Goal: Transaction & Acquisition: Purchase product/service

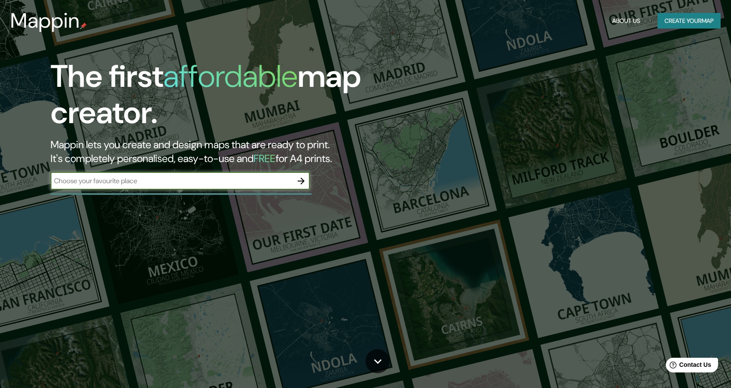
click at [109, 187] on div "​" at bounding box center [180, 180] width 259 height 17
type input "[GEOGRAPHIC_DATA]"
click at [304, 179] on icon "button" at bounding box center [301, 181] width 10 height 10
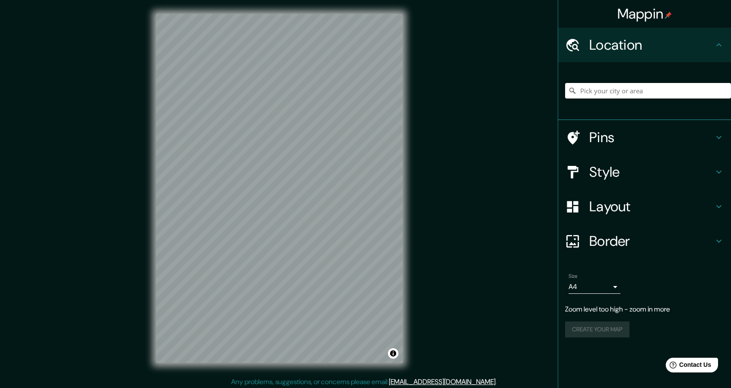
click at [622, 85] on input "Pick your city or area" at bounding box center [648, 91] width 166 height 16
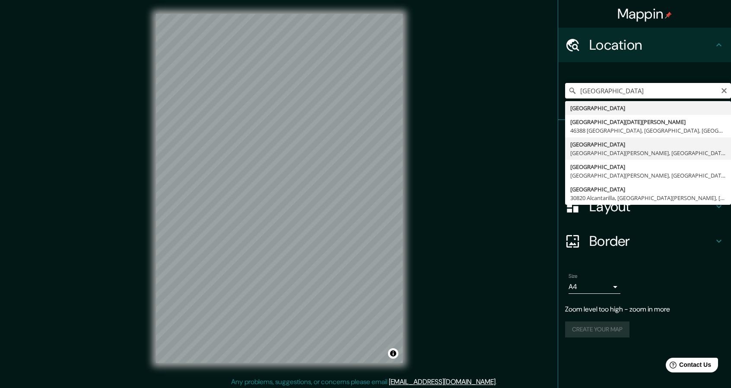
scroll to position [3, 0]
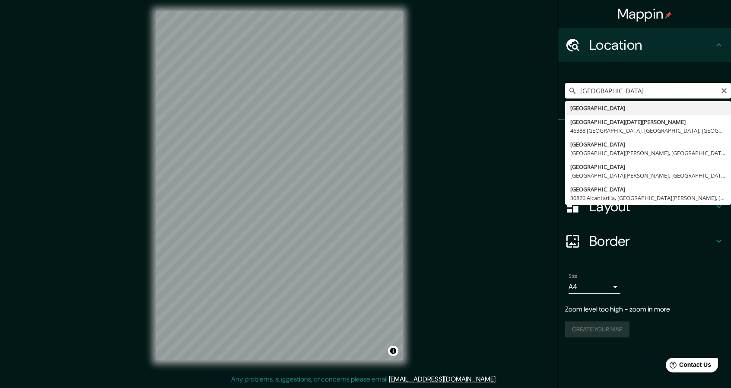
click at [584, 91] on input "[GEOGRAPHIC_DATA]" at bounding box center [648, 91] width 166 height 16
click at [615, 93] on input "[GEOGRAPHIC_DATA]" at bounding box center [648, 91] width 166 height 16
type input "E"
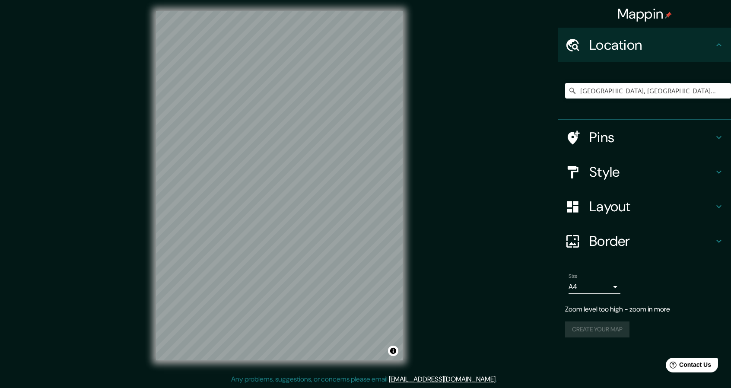
click at [635, 78] on div "[GEOGRAPHIC_DATA], [GEOGRAPHIC_DATA], [GEOGRAPHIC_DATA]" at bounding box center [648, 90] width 166 height 43
click at [635, 95] on input "[GEOGRAPHIC_DATA], [GEOGRAPHIC_DATA], [GEOGRAPHIC_DATA]" at bounding box center [648, 91] width 166 height 16
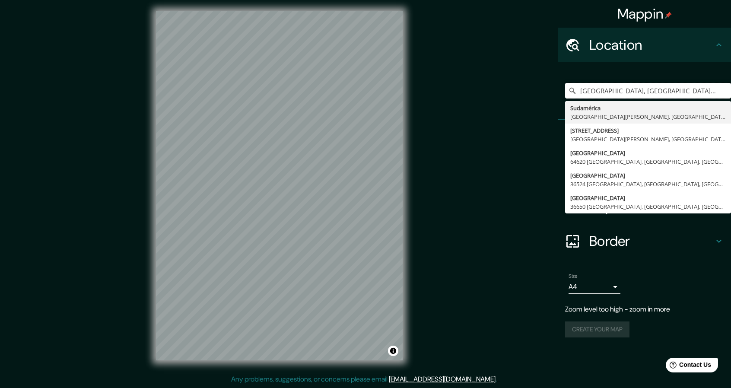
type input "[GEOGRAPHIC_DATA], [GEOGRAPHIC_DATA][PERSON_NAME], provincia [PERSON_NAME][GEOG…"
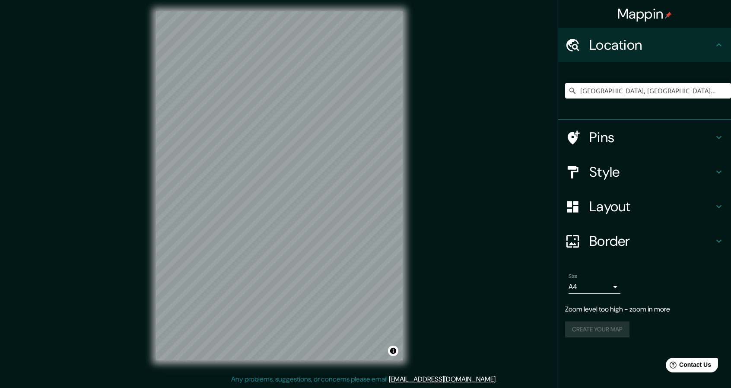
click at [630, 236] on h4 "Border" at bounding box center [652, 241] width 125 height 17
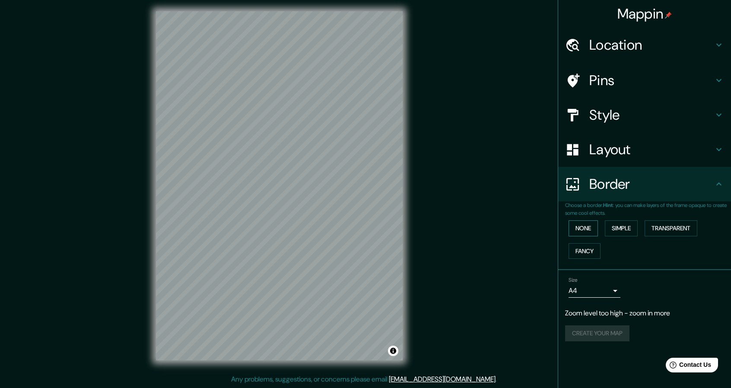
click at [586, 225] on button "None" at bounding box center [583, 228] width 29 height 16
click at [621, 231] on button "Simple" at bounding box center [621, 228] width 33 height 16
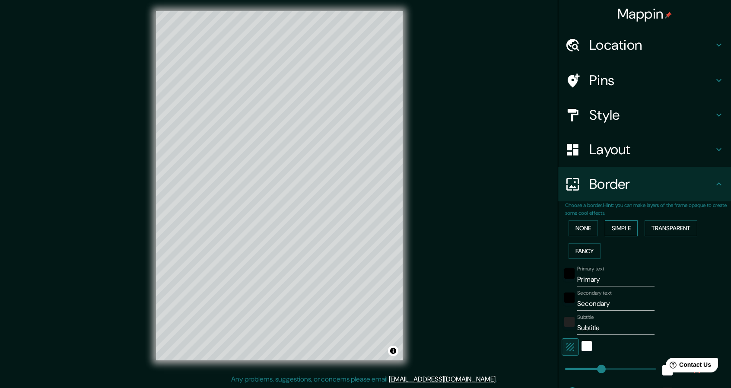
click at [610, 229] on button "Simple" at bounding box center [621, 228] width 33 height 16
type input "228"
type input "46"
click at [654, 230] on button "Transparent" at bounding box center [671, 228] width 53 height 16
click at [578, 249] on button "Fancy" at bounding box center [585, 251] width 32 height 16
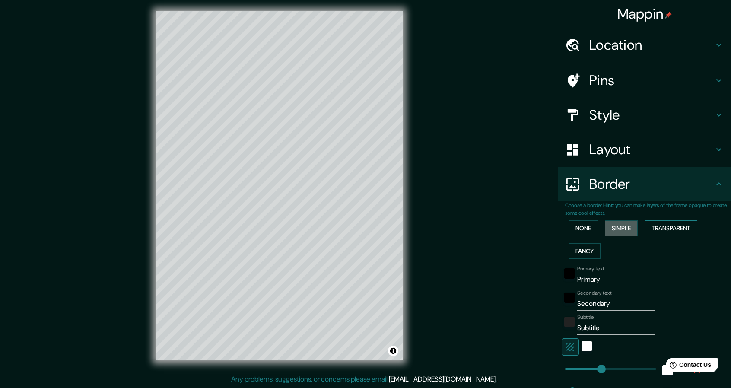
drag, startPoint x: 623, startPoint y: 227, endPoint x: 650, endPoint y: 226, distance: 27.7
click at [623, 227] on button "Simple" at bounding box center [621, 228] width 33 height 16
drag, startPoint x: 669, startPoint y: 228, endPoint x: 646, endPoint y: 225, distance: 23.5
click at [669, 228] on button "Transparent" at bounding box center [671, 228] width 53 height 16
click at [572, 227] on button "None" at bounding box center [583, 228] width 29 height 16
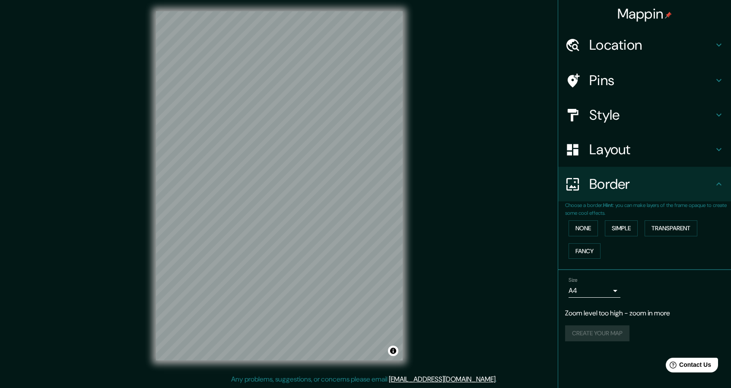
click at [645, 141] on h4 "Layout" at bounding box center [652, 149] width 125 height 17
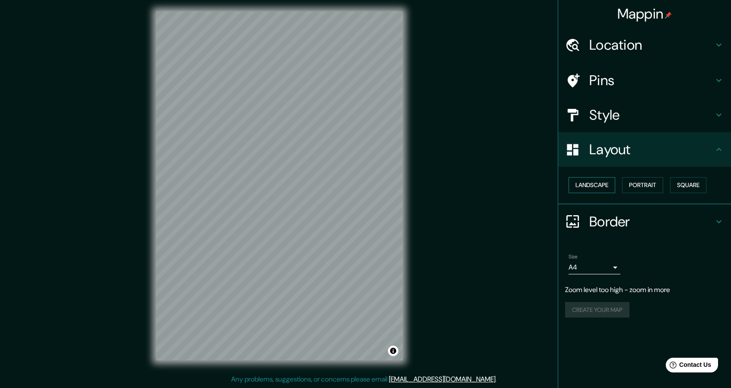
click at [602, 185] on button "Landscape" at bounding box center [592, 185] width 47 height 16
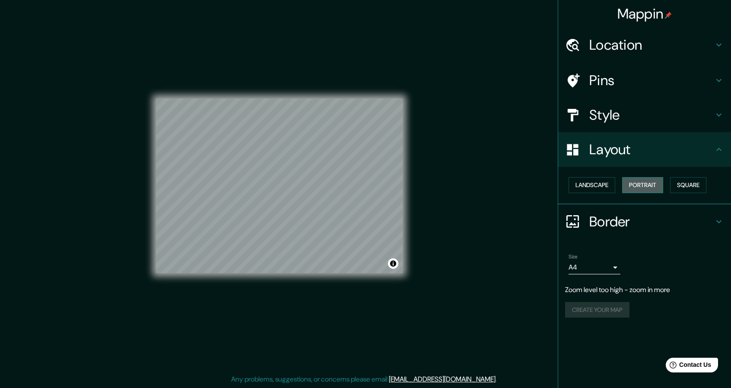
click at [647, 186] on button "Portrait" at bounding box center [643, 185] width 41 height 16
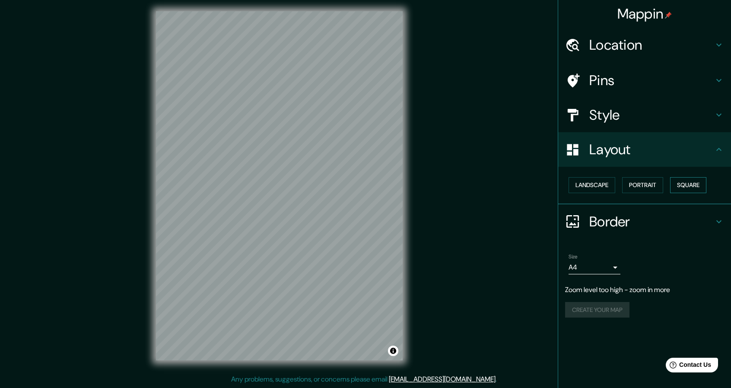
click at [688, 185] on button "Square" at bounding box center [689, 185] width 36 height 16
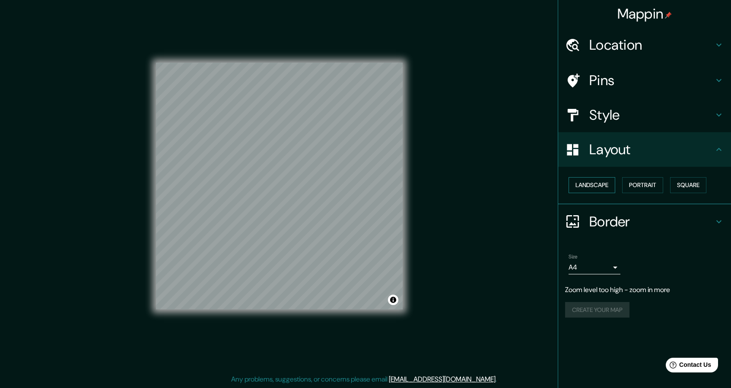
click at [601, 188] on button "Landscape" at bounding box center [592, 185] width 47 height 16
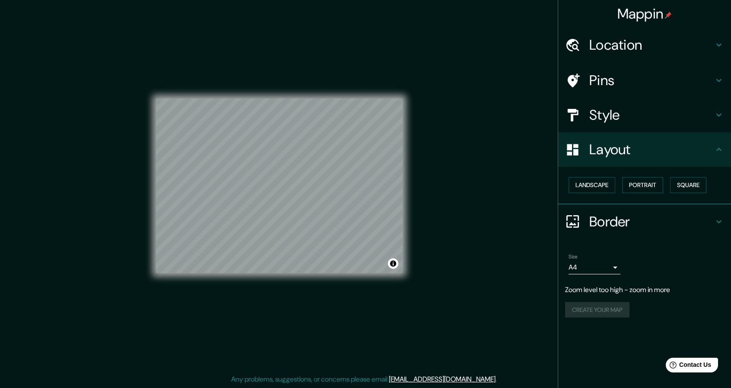
click at [649, 115] on h4 "Style" at bounding box center [652, 114] width 125 height 17
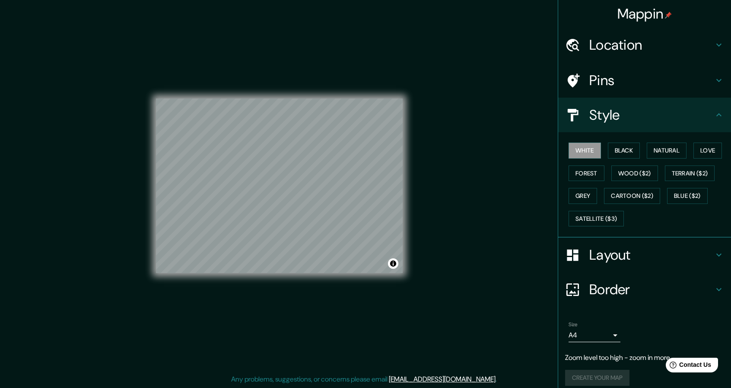
click at [608, 252] on h4 "Layout" at bounding box center [652, 254] width 125 height 17
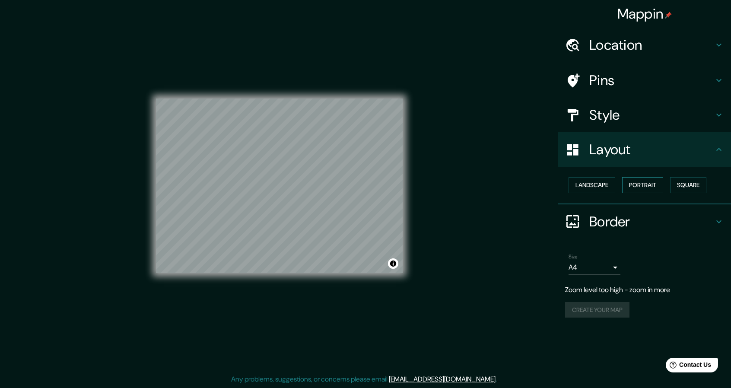
click at [637, 186] on button "Portrait" at bounding box center [643, 185] width 41 height 16
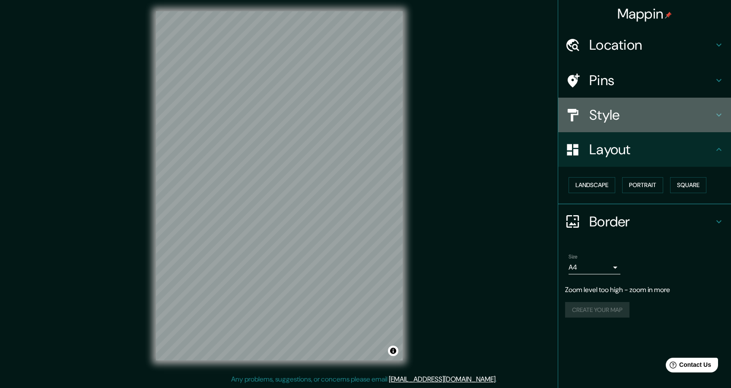
click at [629, 121] on h4 "Style" at bounding box center [652, 114] width 125 height 17
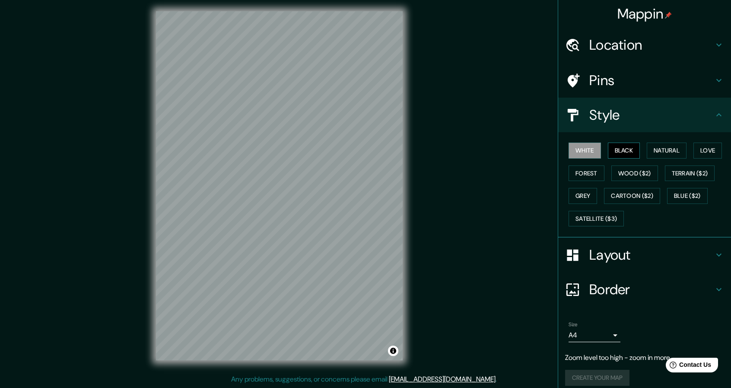
click at [619, 147] on button "Black" at bounding box center [624, 151] width 32 height 16
click at [662, 152] on button "Natural" at bounding box center [667, 151] width 40 height 16
click at [699, 150] on button "Love" at bounding box center [708, 151] width 29 height 16
click at [591, 170] on button "Forest" at bounding box center [587, 174] width 36 height 16
click at [628, 175] on button "Wood ($2)" at bounding box center [635, 174] width 47 height 16
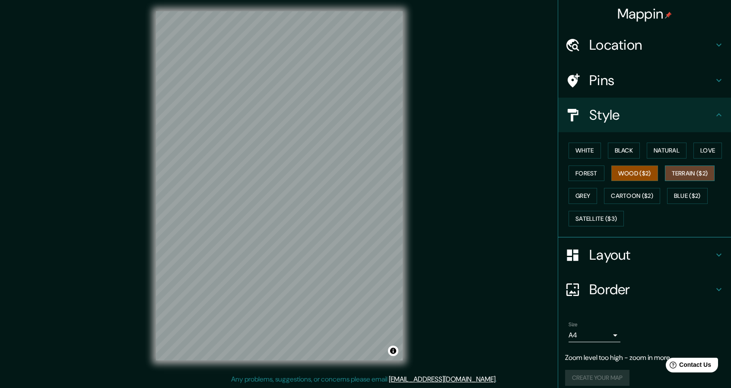
click at [687, 171] on button "Terrain ($2)" at bounding box center [690, 174] width 50 height 16
click at [569, 194] on button "Grey" at bounding box center [583, 196] width 29 height 16
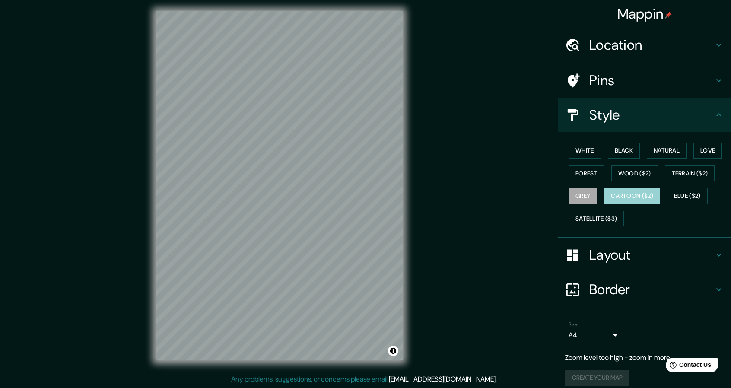
click at [624, 195] on button "Cartoon ($2)" at bounding box center [632, 196] width 56 height 16
click at [681, 197] on button "Blue ($2)" at bounding box center [687, 196] width 41 height 16
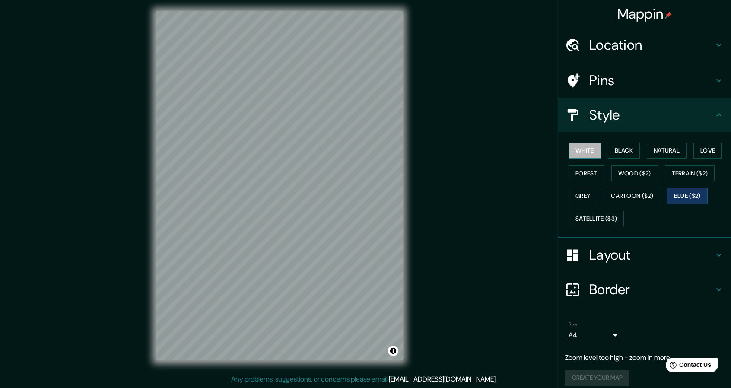
click at [591, 153] on button "White" at bounding box center [585, 151] width 32 height 16
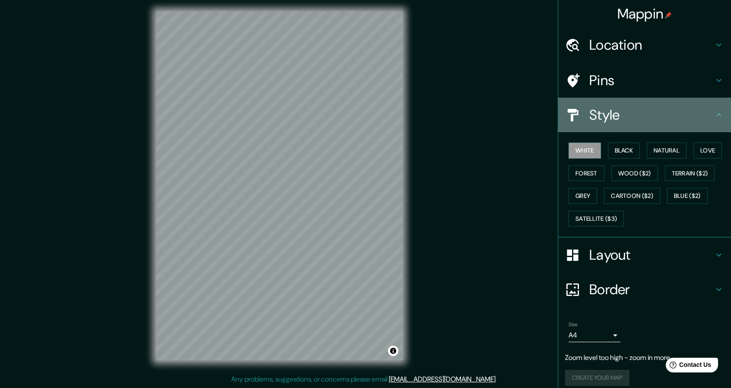
click at [637, 121] on h4 "Style" at bounding box center [652, 114] width 125 height 17
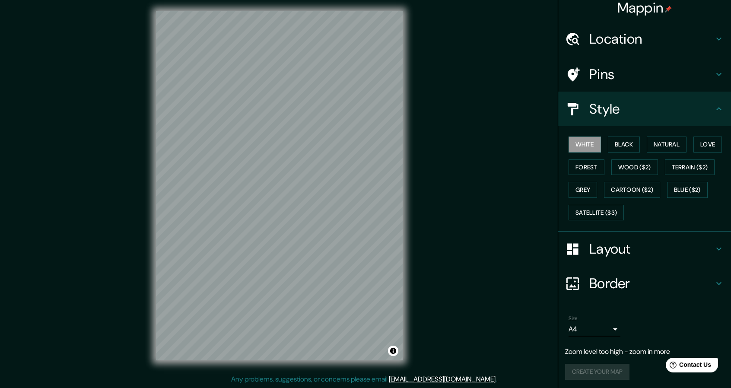
scroll to position [7, 0]
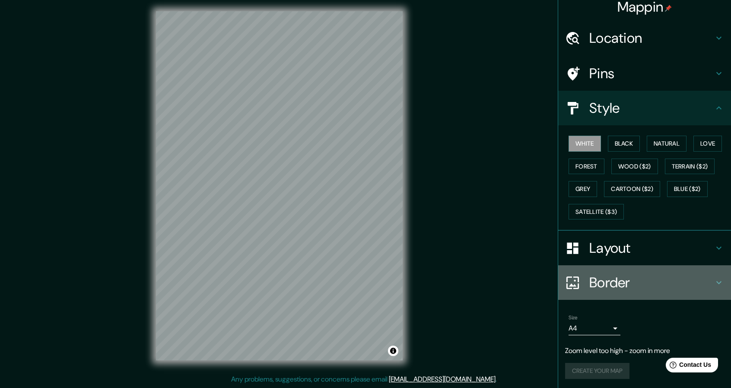
click at [659, 285] on h4 "Border" at bounding box center [652, 282] width 125 height 17
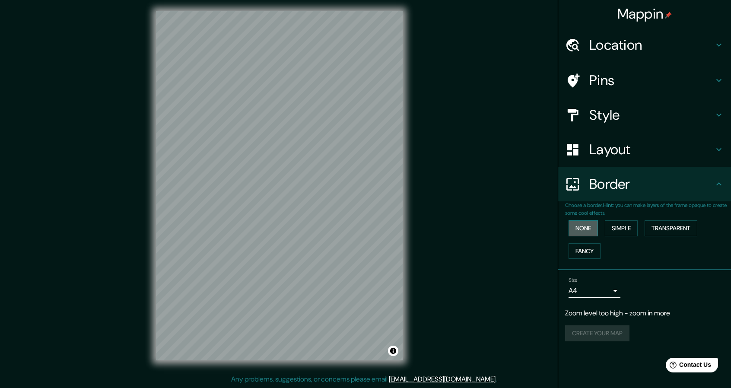
click at [596, 227] on button "None" at bounding box center [583, 228] width 29 height 16
click at [632, 231] on button "Simple" at bounding box center [621, 228] width 33 height 16
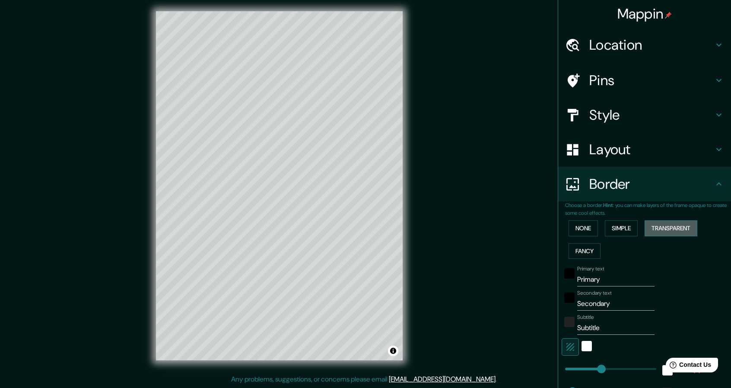
click at [658, 230] on button "Transparent" at bounding box center [671, 228] width 53 height 16
click at [578, 250] on button "Fancy" at bounding box center [585, 251] width 32 height 16
click at [579, 226] on button "None" at bounding box center [583, 228] width 29 height 16
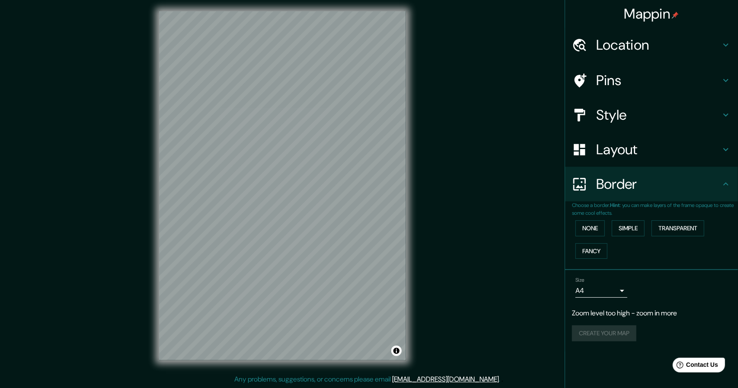
click at [613, 287] on body "Mappin Location [GEOGRAPHIC_DATA], [GEOGRAPHIC_DATA][PERSON_NAME], [GEOGRAPHIC_…" at bounding box center [369, 191] width 738 height 388
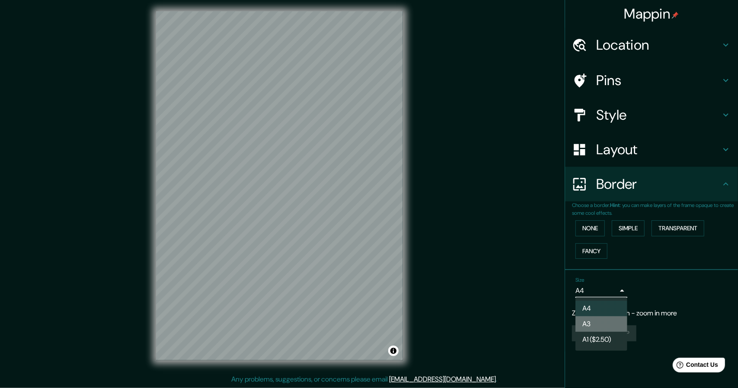
click at [610, 323] on li "A3" at bounding box center [601, 324] width 52 height 16
type input "a4"
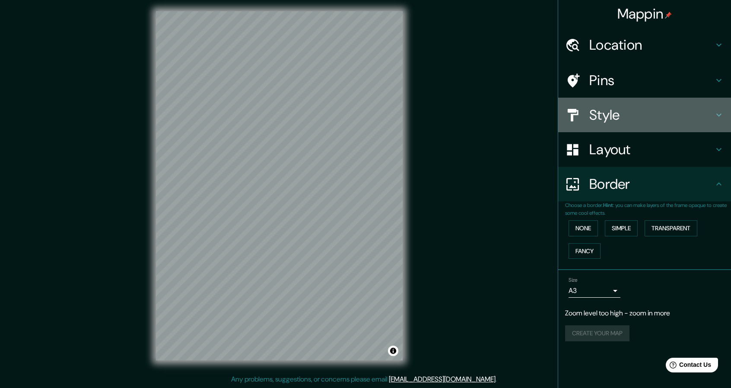
click at [641, 121] on h4 "Style" at bounding box center [652, 114] width 125 height 17
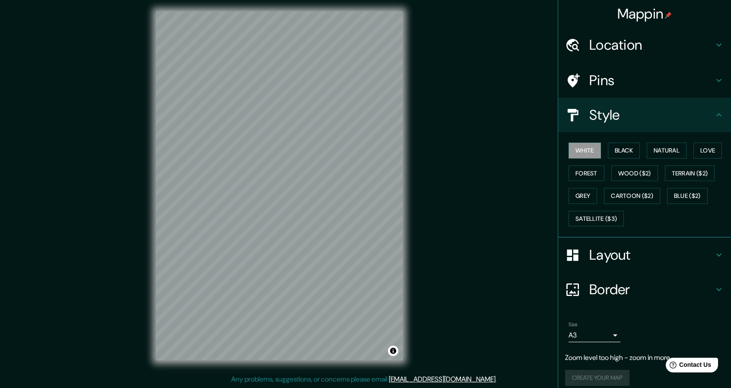
click at [641, 121] on h4 "Style" at bounding box center [652, 114] width 125 height 17
click at [645, 255] on h4 "Layout" at bounding box center [652, 254] width 125 height 17
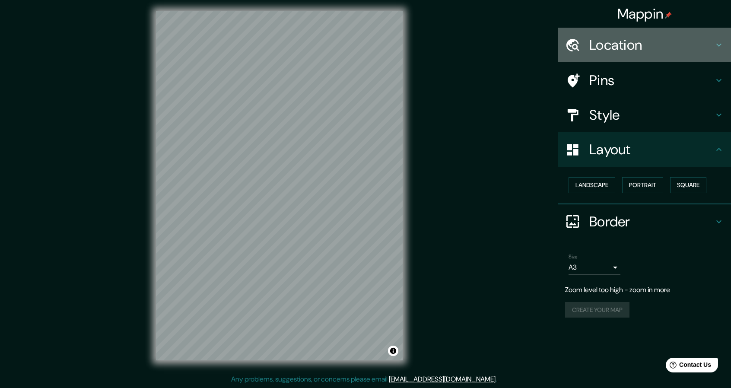
click at [654, 48] on h4 "Location" at bounding box center [652, 44] width 125 height 17
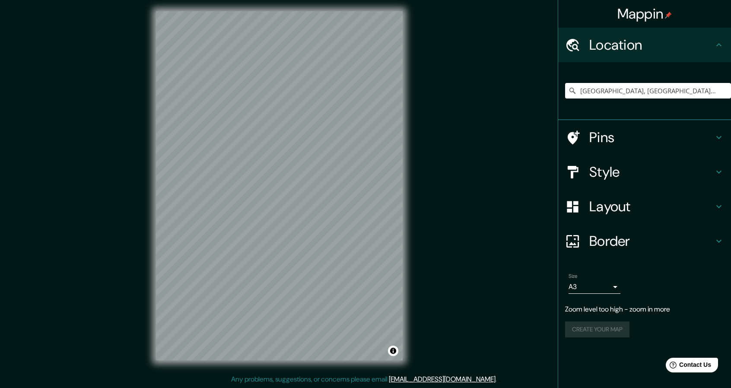
click at [648, 137] on h4 "Pins" at bounding box center [652, 137] width 125 height 17
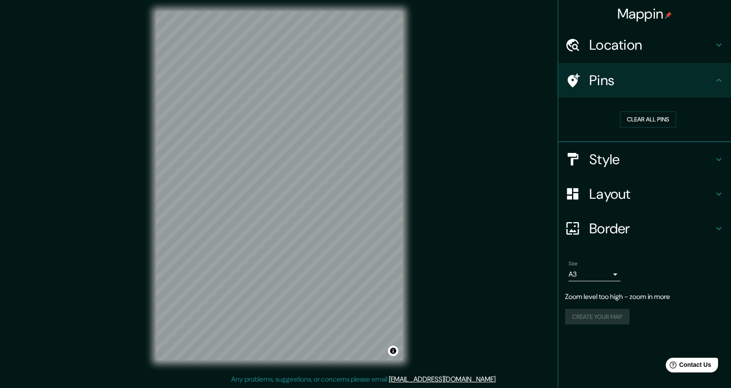
click at [626, 47] on h4 "Location" at bounding box center [652, 44] width 125 height 17
